Goal: Task Accomplishment & Management: Manage account settings

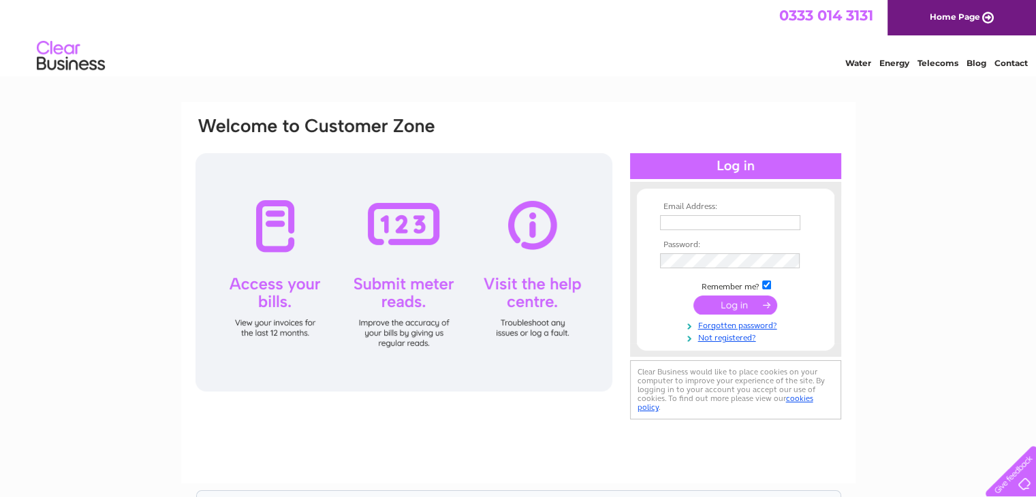
type input "info@callanishvisitorcentre.co.uk"
click at [727, 309] on input "submit" at bounding box center [735, 305] width 84 height 19
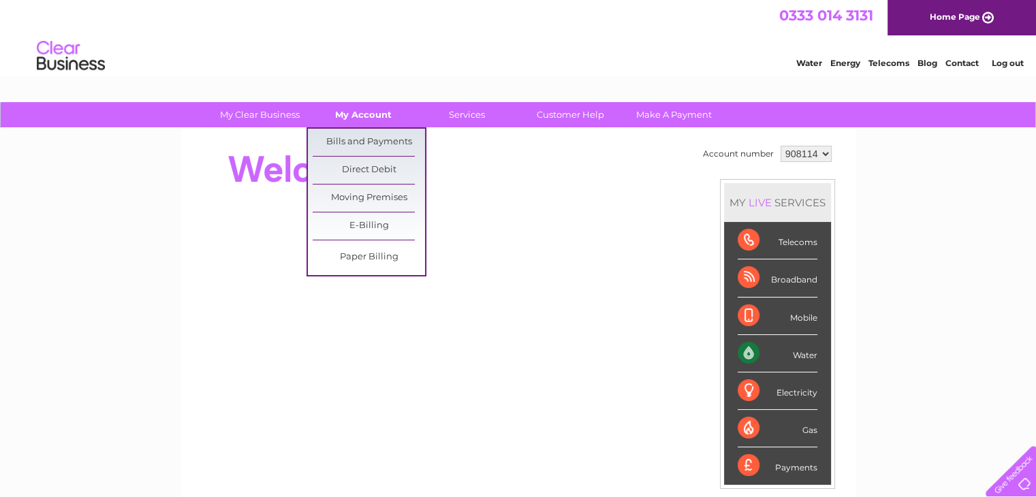
click at [383, 116] on link "My Account" at bounding box center [363, 114] width 112 height 25
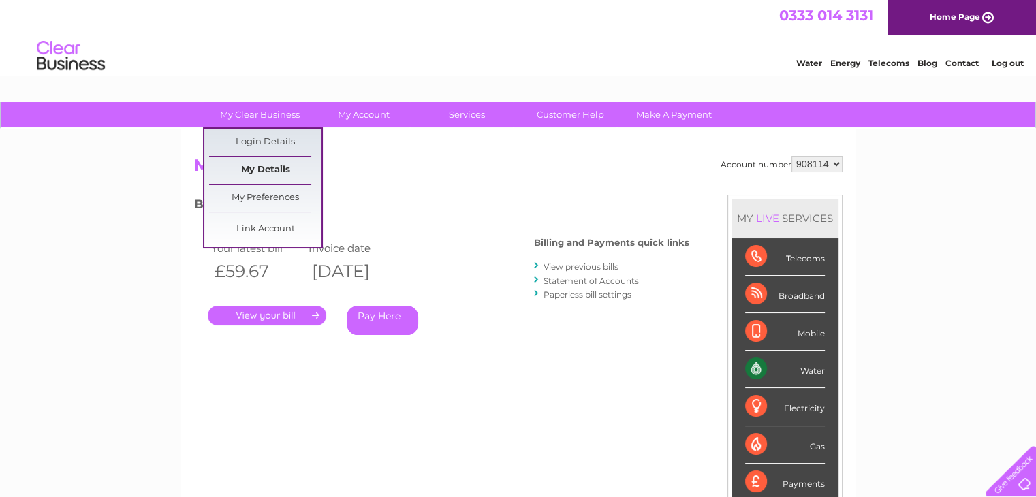
click at [279, 170] on link "My Details" at bounding box center [265, 170] width 112 height 27
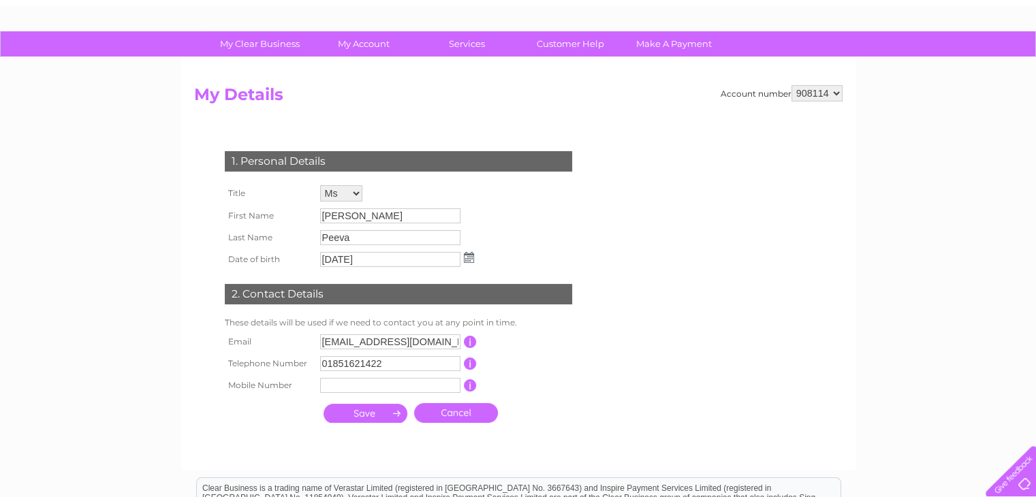
scroll to position [68, 0]
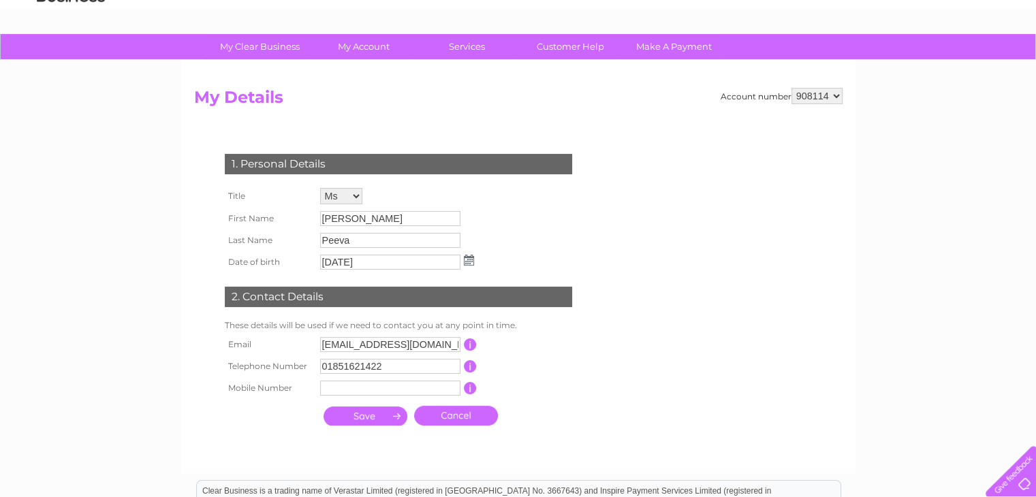
click at [841, 94] on select "908114 942712" at bounding box center [816, 96] width 51 height 16
select select "942712"
click at [791, 88] on select "908114 942712" at bounding box center [816, 96] width 51 height 16
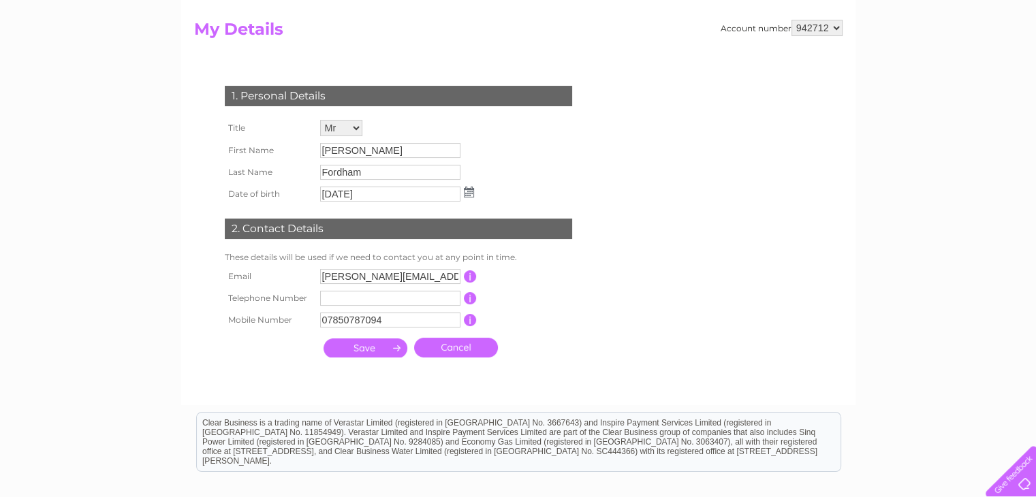
scroll to position [68, 0]
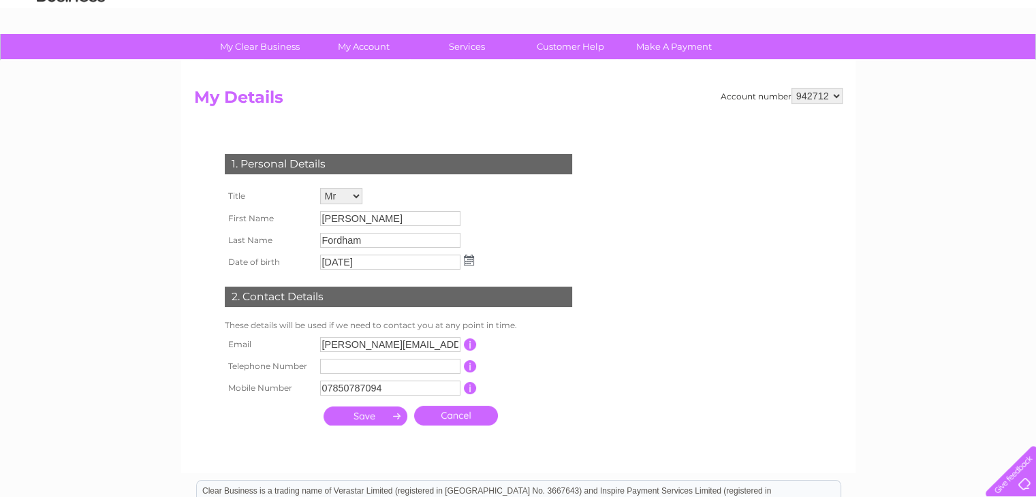
click at [829, 90] on select "908114 942712" at bounding box center [816, 96] width 51 height 16
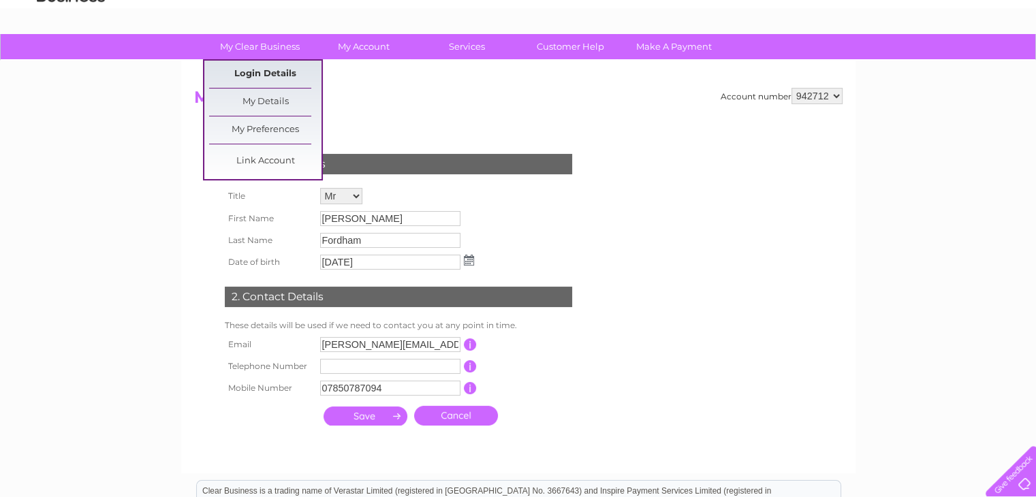
click at [280, 65] on link "Login Details" at bounding box center [265, 74] width 112 height 27
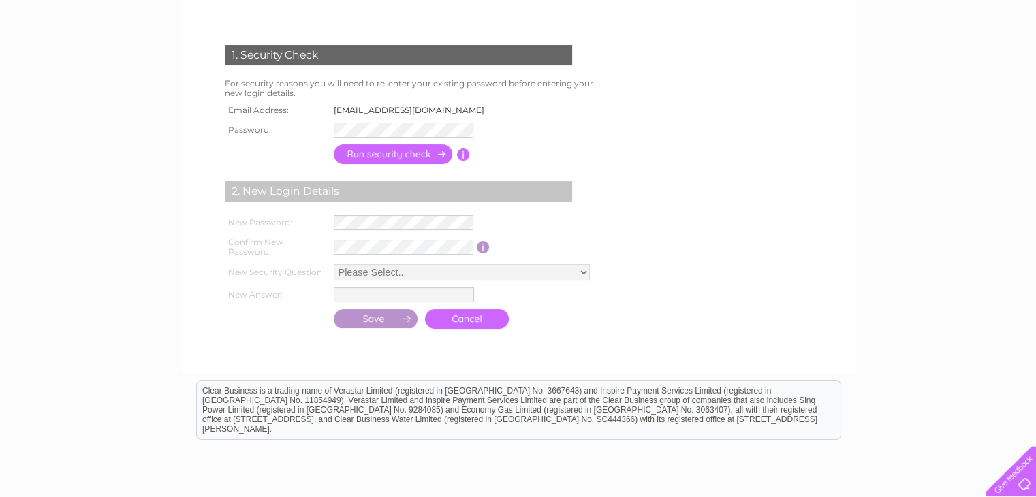
scroll to position [68, 0]
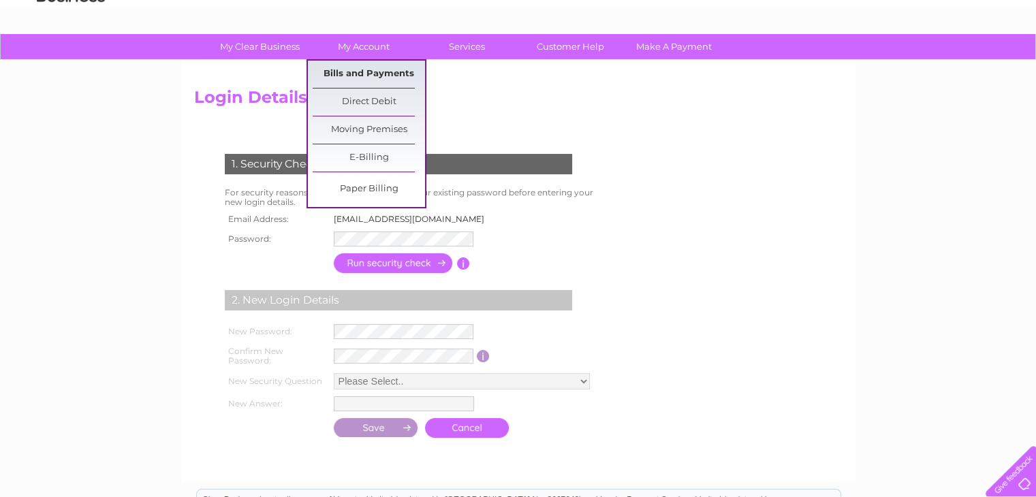
click at [356, 76] on link "Bills and Payments" at bounding box center [369, 74] width 112 height 27
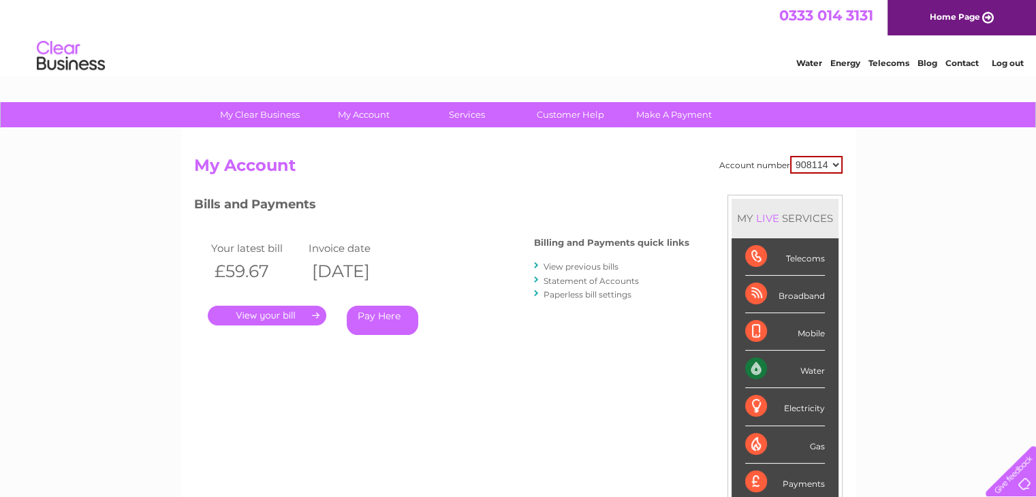
click at [725, 170] on div "Account number 908114 942712" at bounding box center [780, 165] width 123 height 18
click at [272, 312] on link "." at bounding box center [267, 316] width 118 height 20
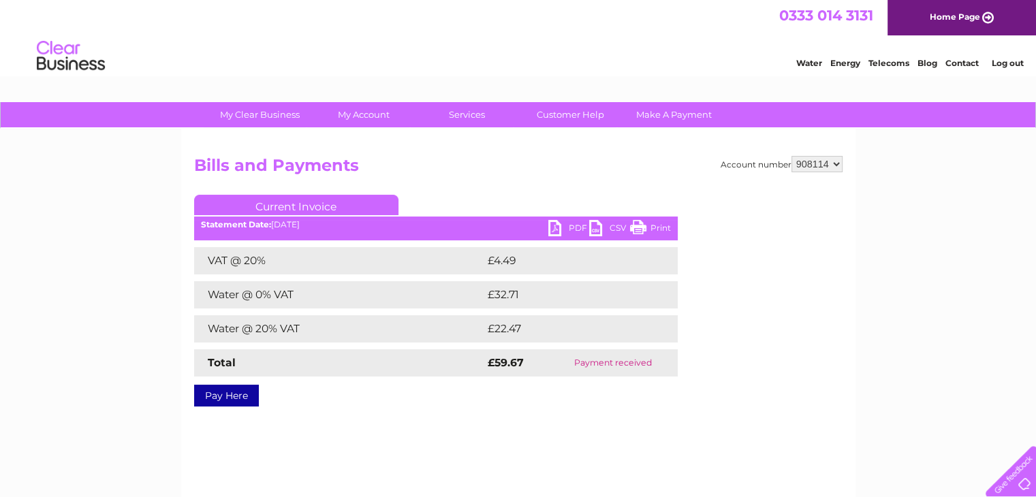
click at [557, 229] on link "PDF" at bounding box center [568, 230] width 41 height 20
click at [509, 295] on td "£32.71" at bounding box center [566, 294] width 164 height 27
copy td "32.71"
click at [511, 332] on td "£22.47" at bounding box center [566, 328] width 165 height 27
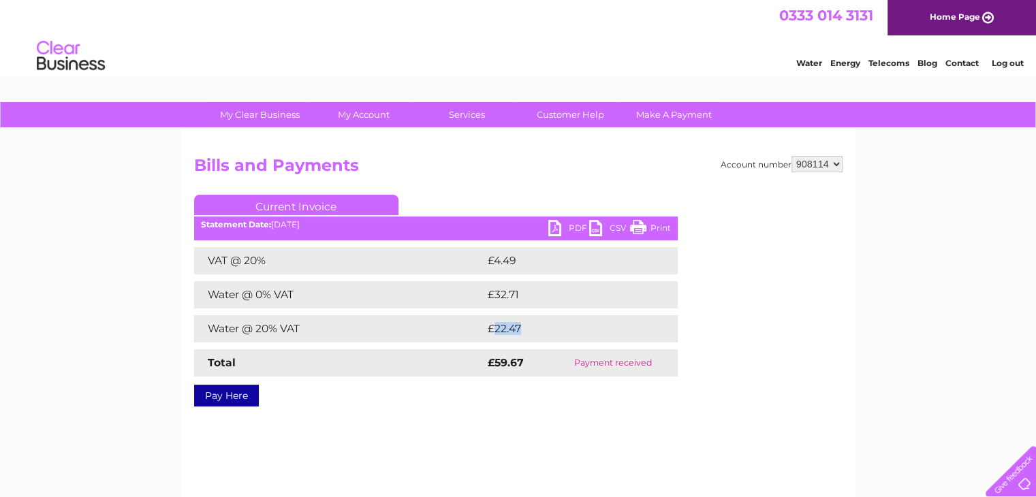
click at [511, 332] on td "£22.47" at bounding box center [566, 328] width 165 height 27
copy td "22.47"
click at [821, 162] on select "908114 942712" at bounding box center [816, 164] width 51 height 16
select select "942712"
click at [791, 156] on select "908114 942712" at bounding box center [816, 164] width 51 height 16
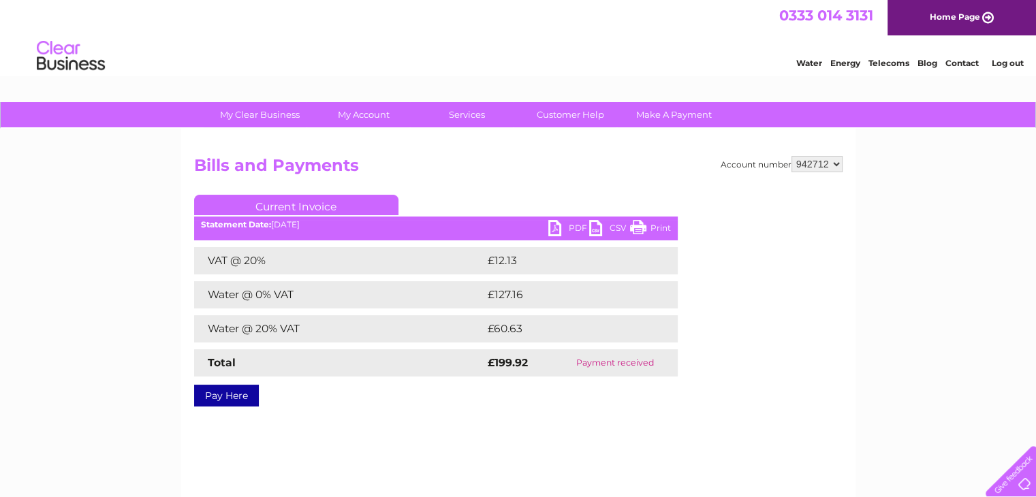
click at [562, 227] on link "PDF" at bounding box center [568, 230] width 41 height 20
click at [507, 326] on td "£60.63" at bounding box center [567, 328] width 166 height 27
copy td "60.63"
click at [513, 296] on td "£127.16" at bounding box center [567, 294] width 167 height 27
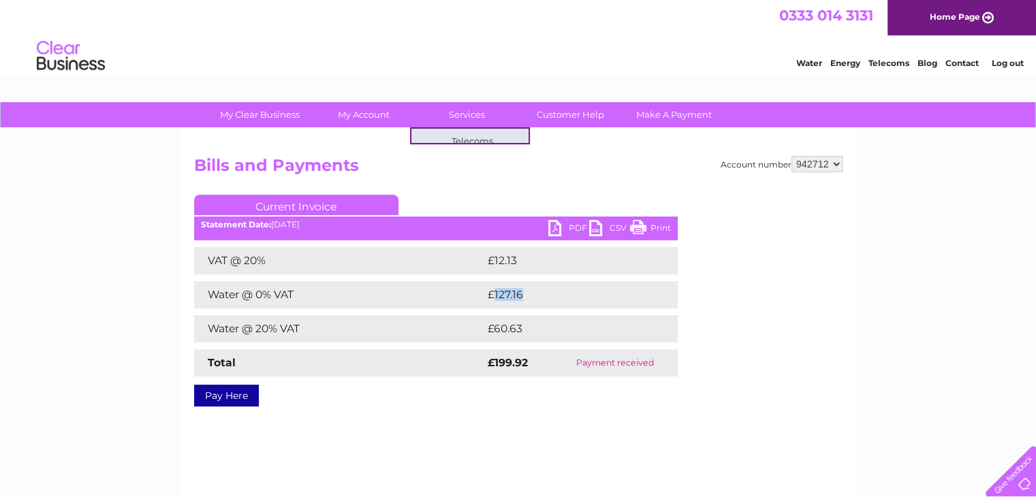
click at [513, 296] on td "£127.16" at bounding box center [567, 294] width 167 height 27
copy td "127.16"
